Goal: Task Accomplishment & Management: Use online tool/utility

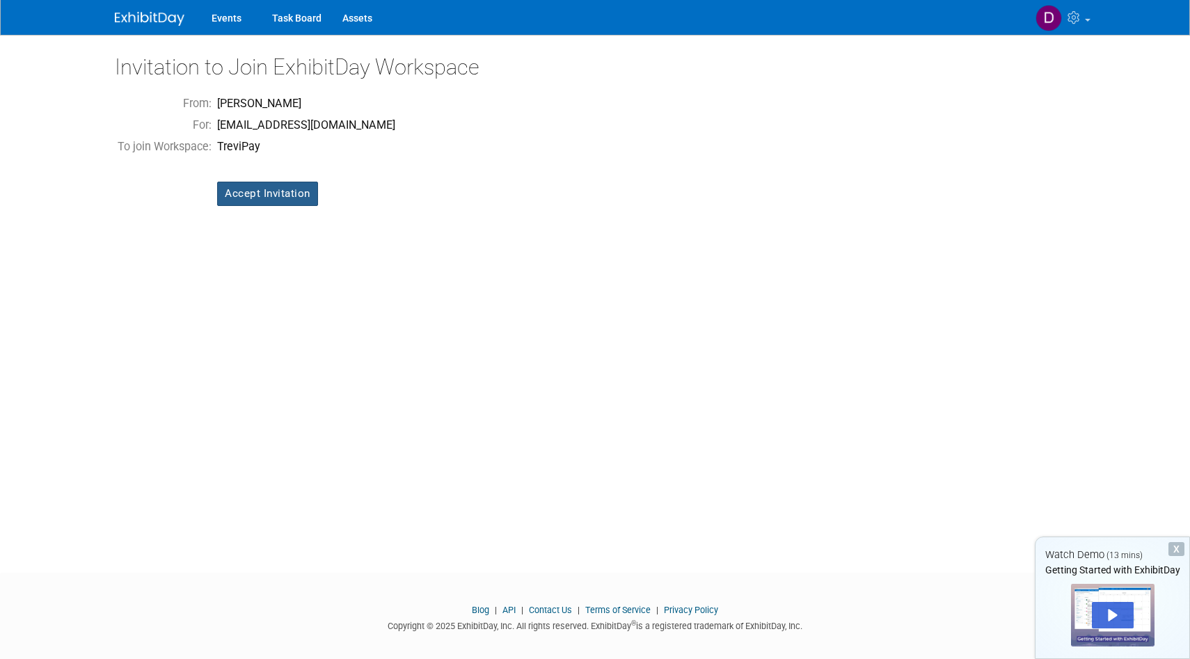
click at [260, 189] on input "Accept Invitation" at bounding box center [267, 194] width 101 height 24
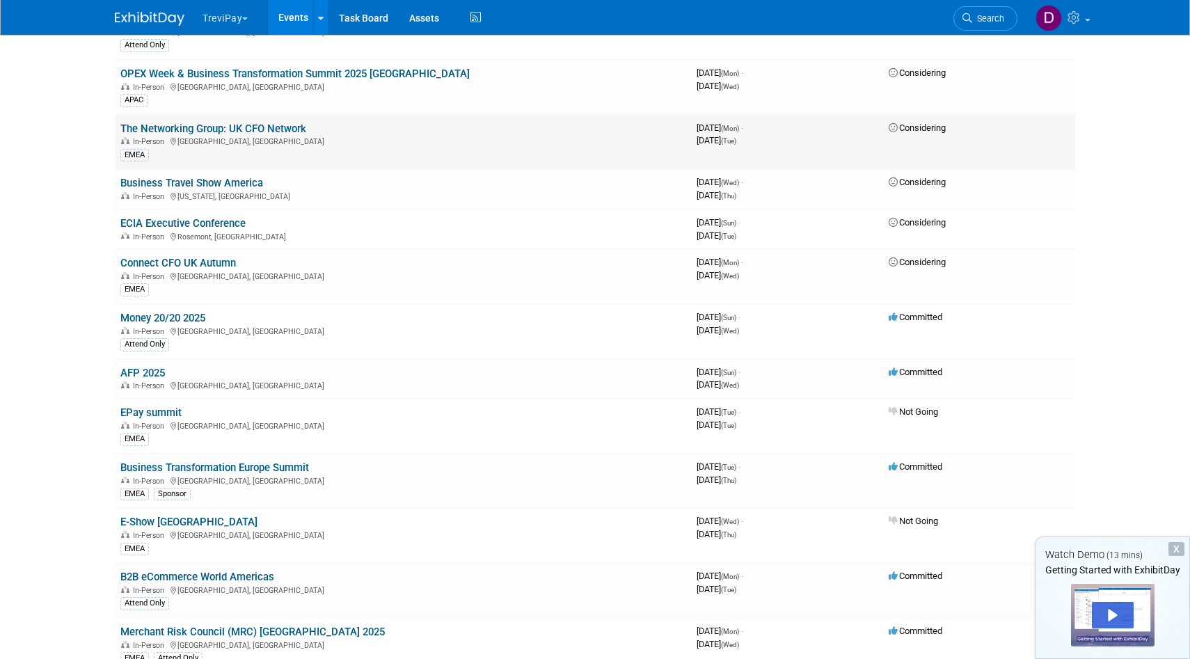
scroll to position [1279, 0]
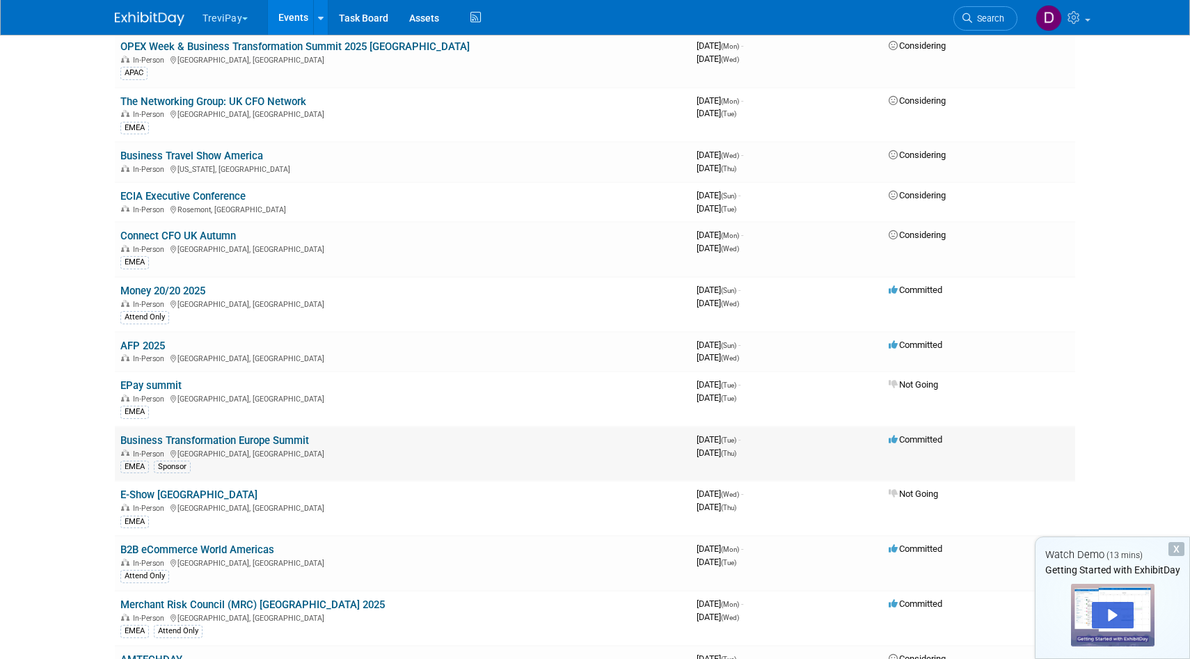
click at [258, 439] on link "Business Transformation Europe Summit" at bounding box center [214, 440] width 189 height 13
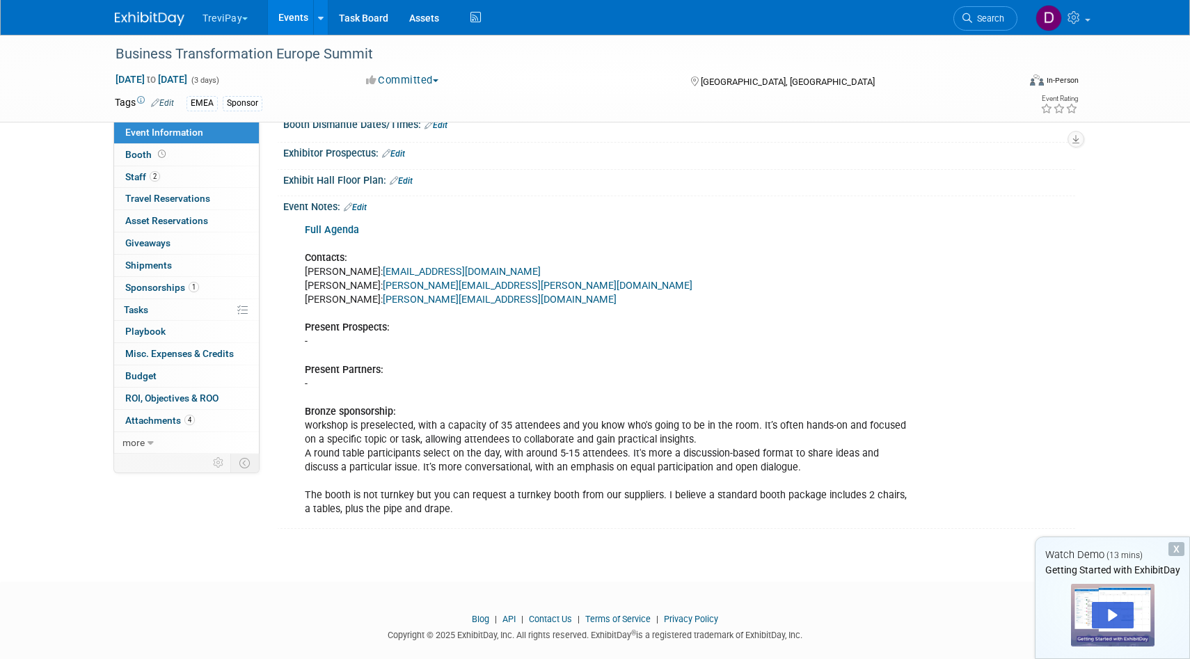
scroll to position [284, 0]
